Goal: Obtain resource: Obtain resource

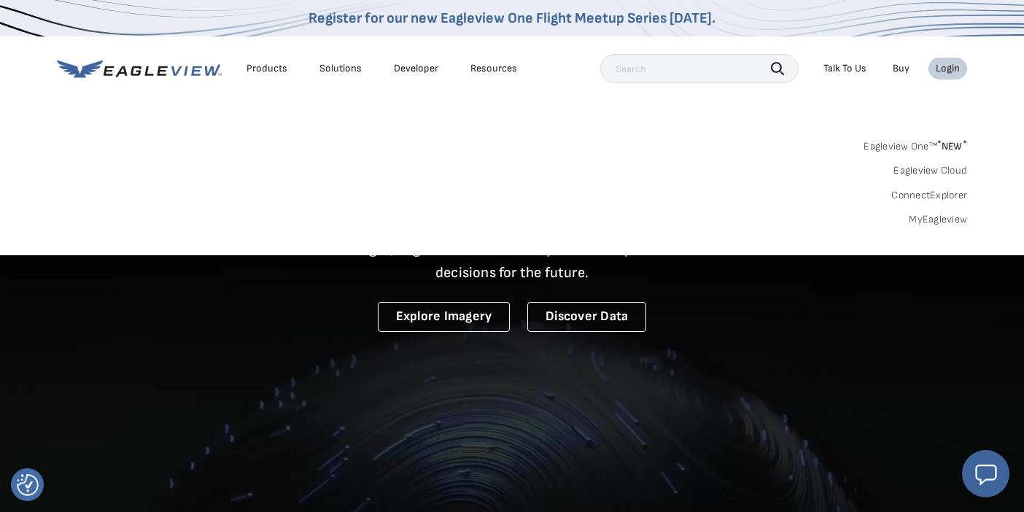
click at [695, 70] on input "text" at bounding box center [699, 68] width 198 height 29
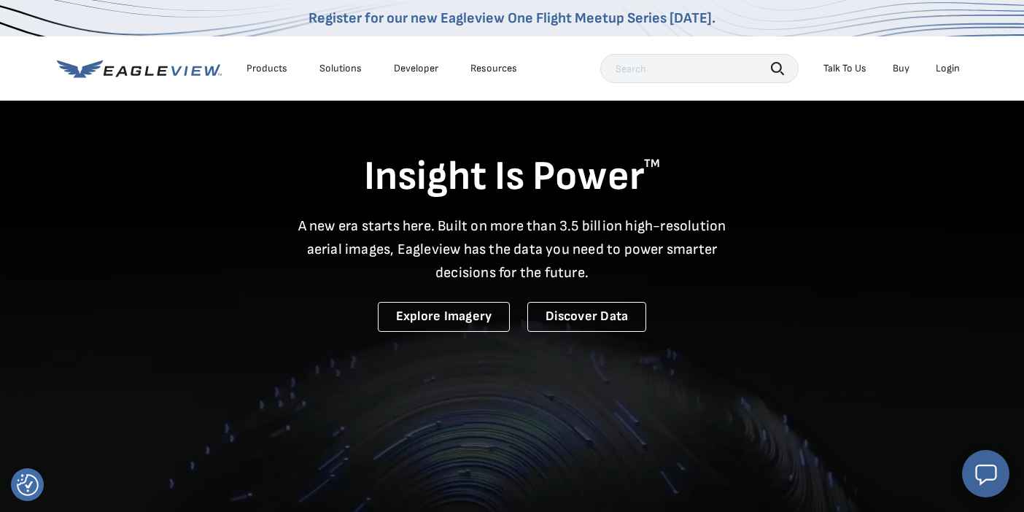
click at [510, 356] on video at bounding box center [512, 354] width 1024 height 708
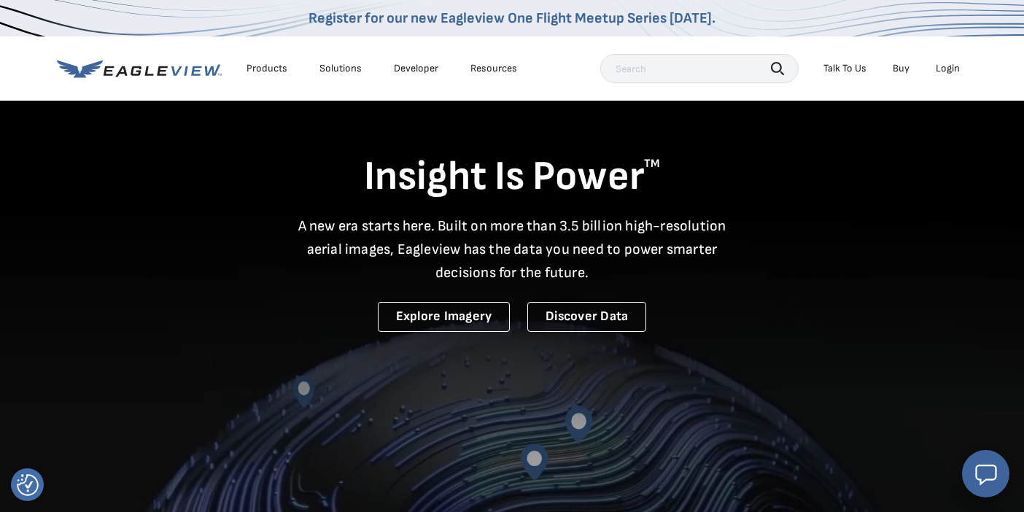
click at [945, 65] on div "Login" at bounding box center [947, 68] width 24 height 13
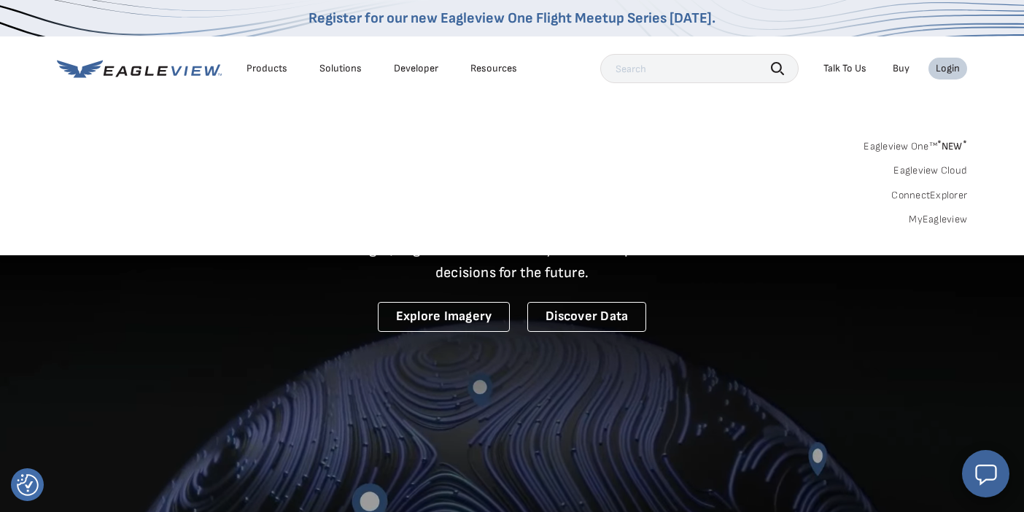
click at [930, 214] on link "MyEagleview" at bounding box center [937, 219] width 58 height 13
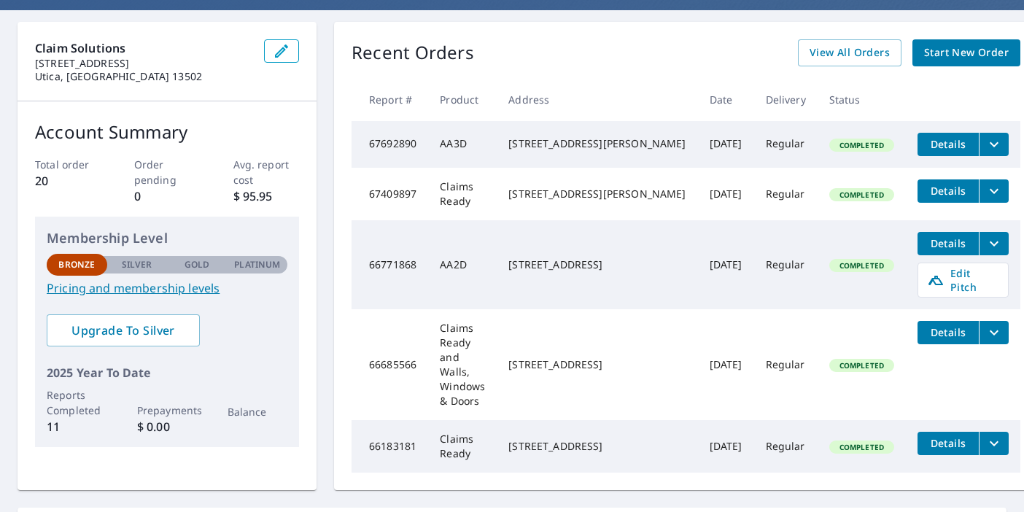
scroll to position [128, 0]
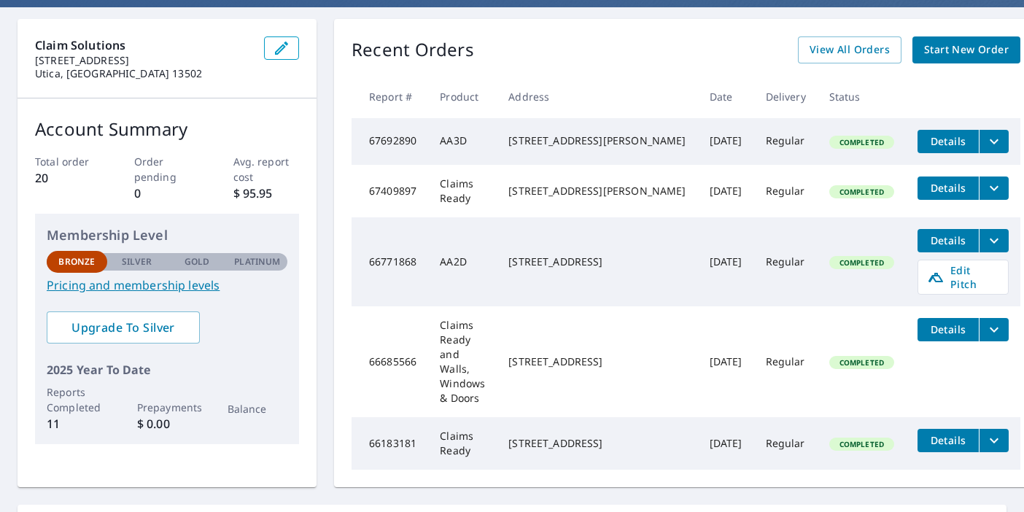
click at [985, 146] on icon "filesDropdownBtn-67692890" at bounding box center [993, 141] width 17 height 17
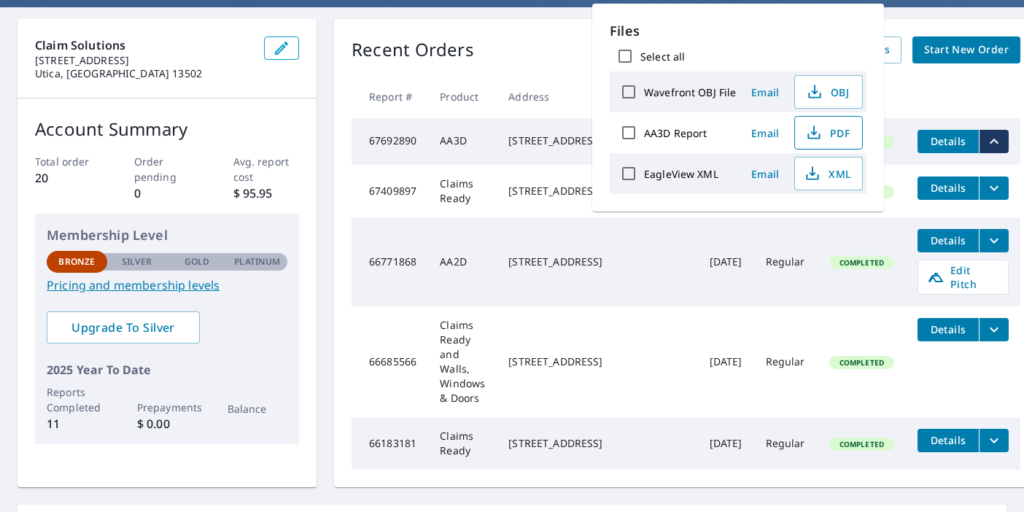
click at [822, 144] on button "PDF" at bounding box center [828, 133] width 69 height 34
click at [823, 171] on span "XML" at bounding box center [826, 173] width 47 height 17
click at [632, 98] on input "Wavefront OBJ File" at bounding box center [628, 92] width 31 height 31
checkbox input "true"
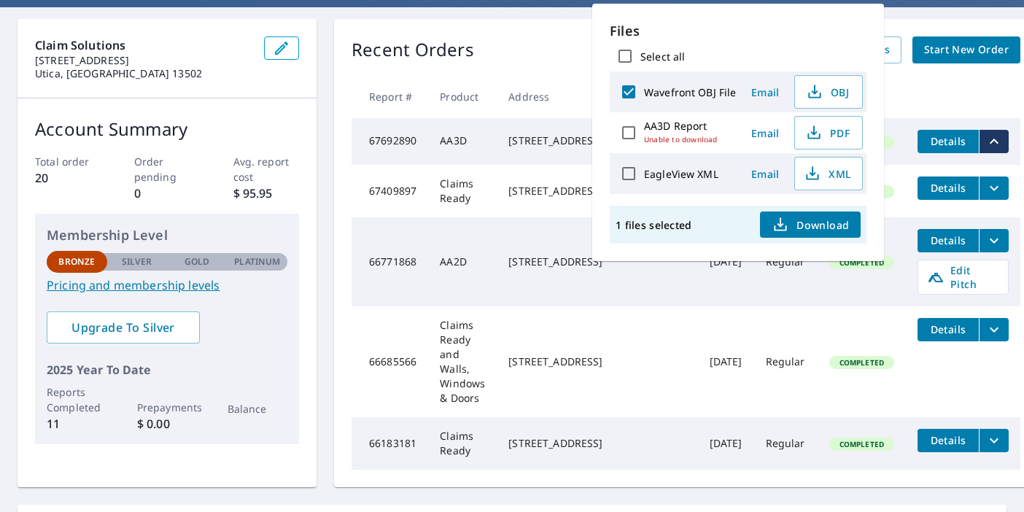
click at [628, 131] on input "AA3D Report Unable to download" at bounding box center [628, 132] width 31 height 31
checkbox input "true"
click at [633, 96] on input "Wavefront OBJ File" at bounding box center [628, 92] width 31 height 31
checkbox input "false"
click at [631, 54] on input "Select all" at bounding box center [625, 56] width 31 height 31
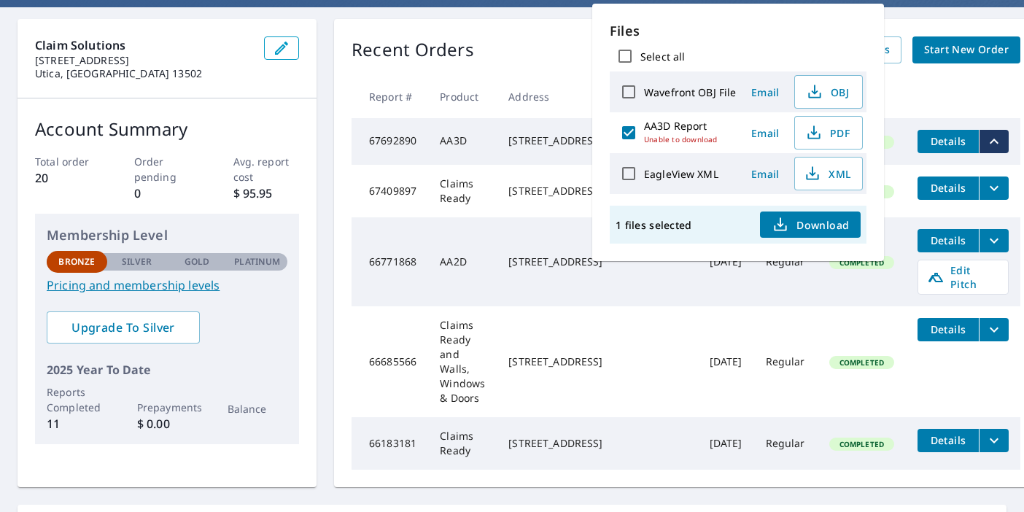
checkbox input "true"
click at [626, 174] on input "EagleView XML" at bounding box center [628, 173] width 31 height 31
checkbox input "false"
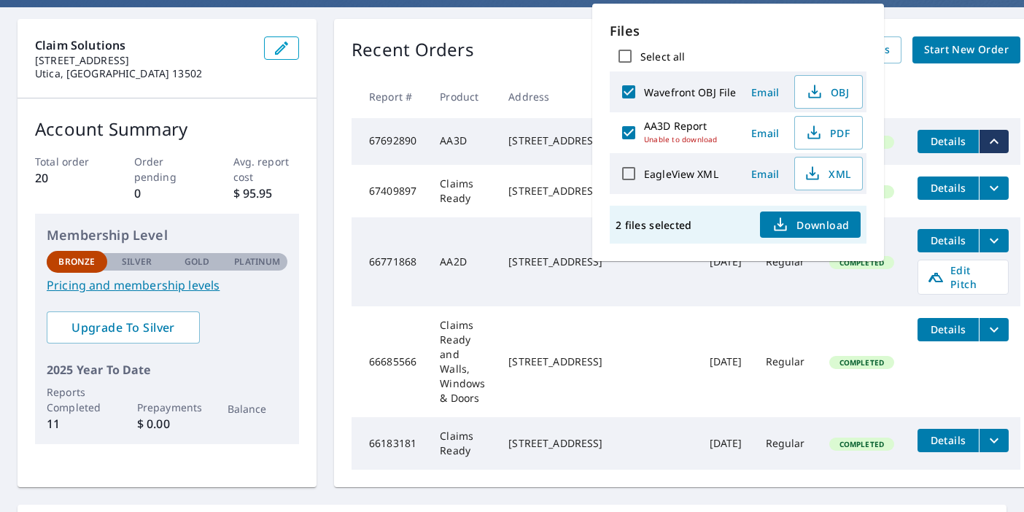
click at [762, 131] on span "Email" at bounding box center [764, 133] width 35 height 14
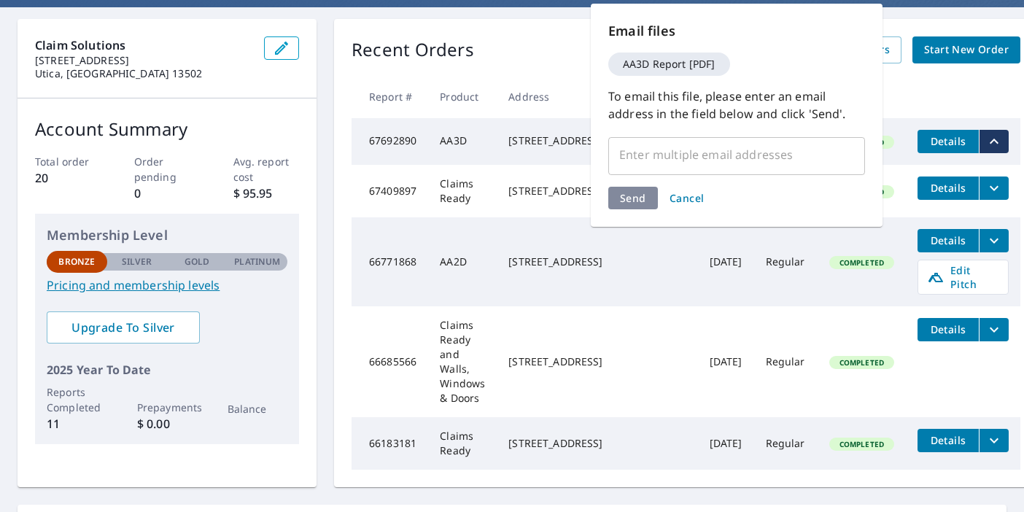
click at [693, 157] on input "text" at bounding box center [726, 155] width 222 height 28
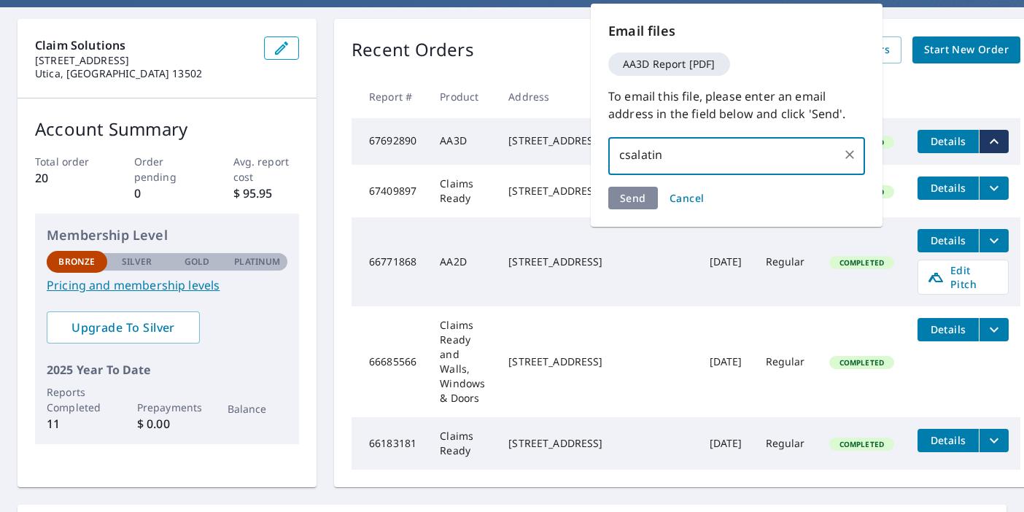
type input "csalatino"
type input "csalatino@claimsolutionsx.com"
click at [642, 208] on div "Send Cancel" at bounding box center [736, 198] width 257 height 23
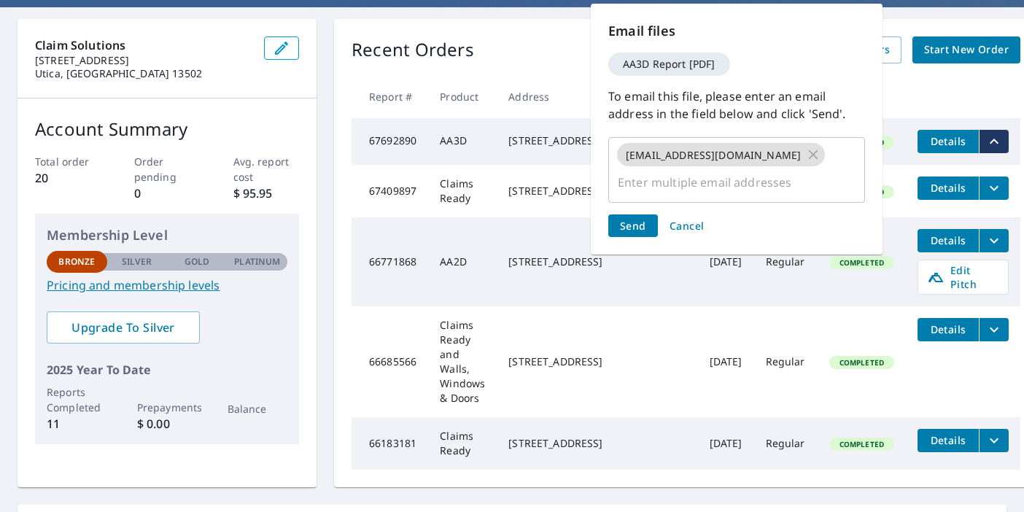
click at [633, 219] on span "Send" at bounding box center [633, 226] width 26 height 14
